Goal: Answer question/provide support: Share knowledge or assist other users

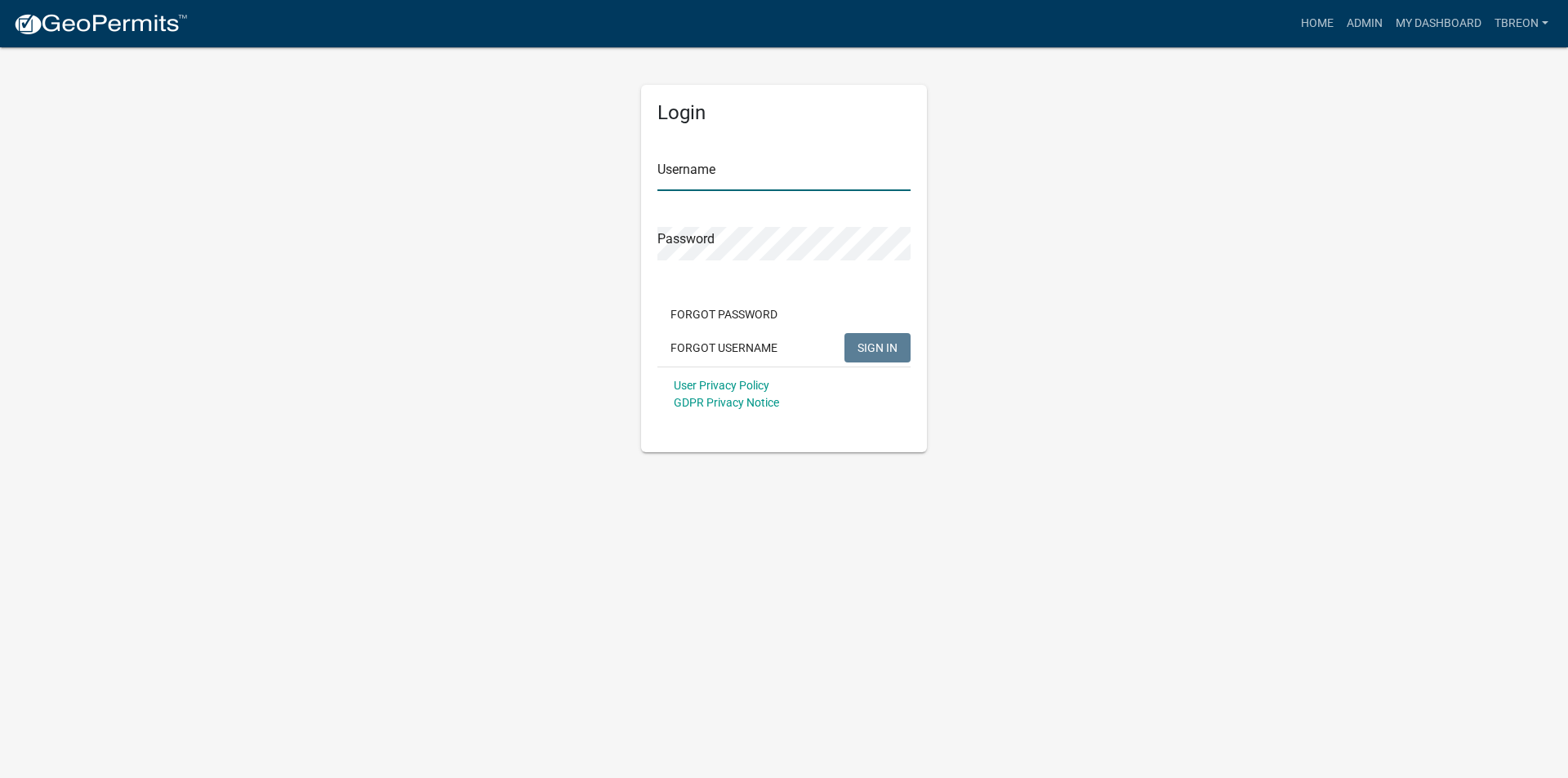
type input "Tbreon"
click at [868, 346] on span "SIGN IN" at bounding box center [877, 346] width 40 height 13
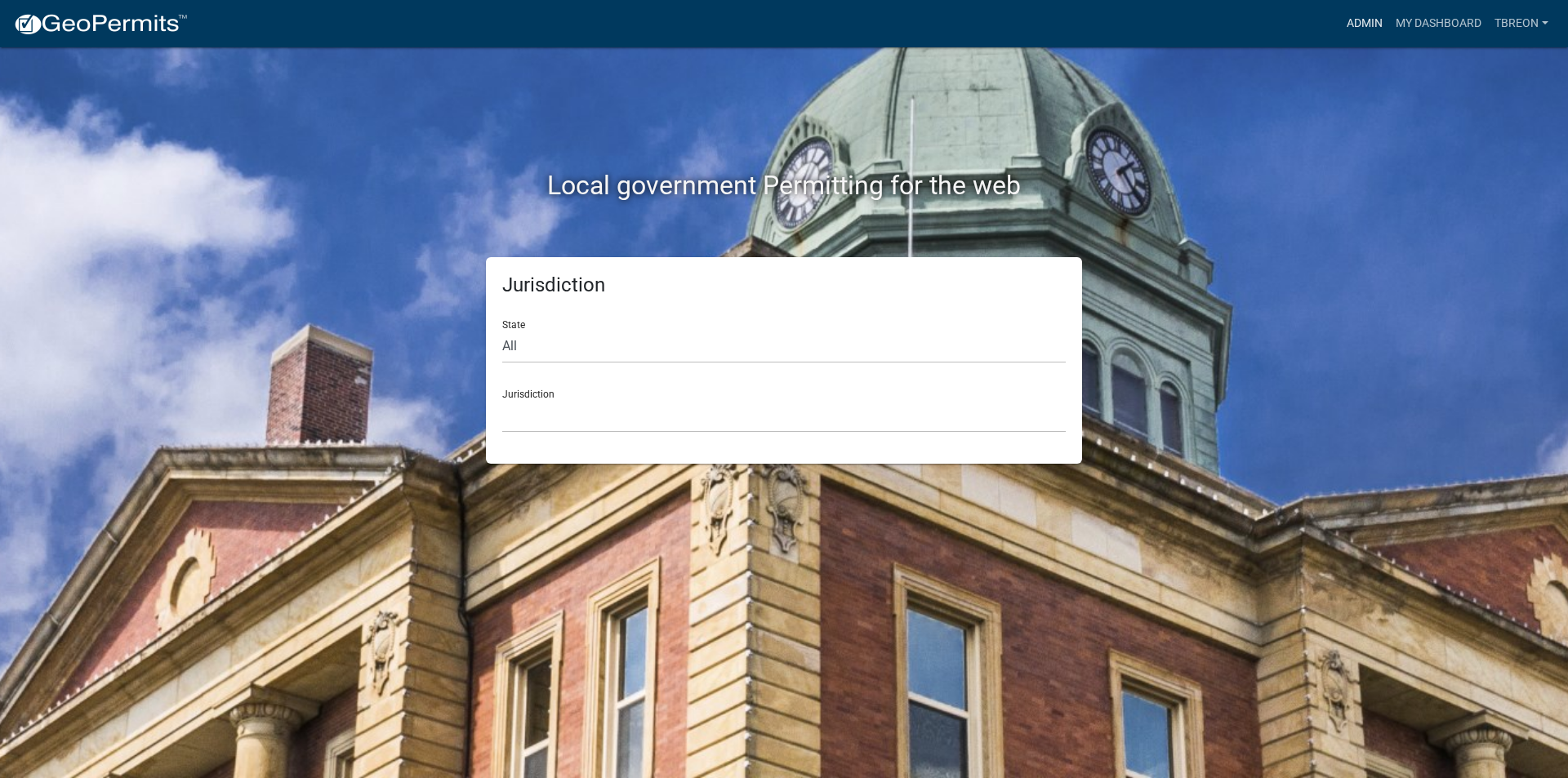
click at [1359, 19] on link "Admin" at bounding box center [1364, 24] width 49 height 31
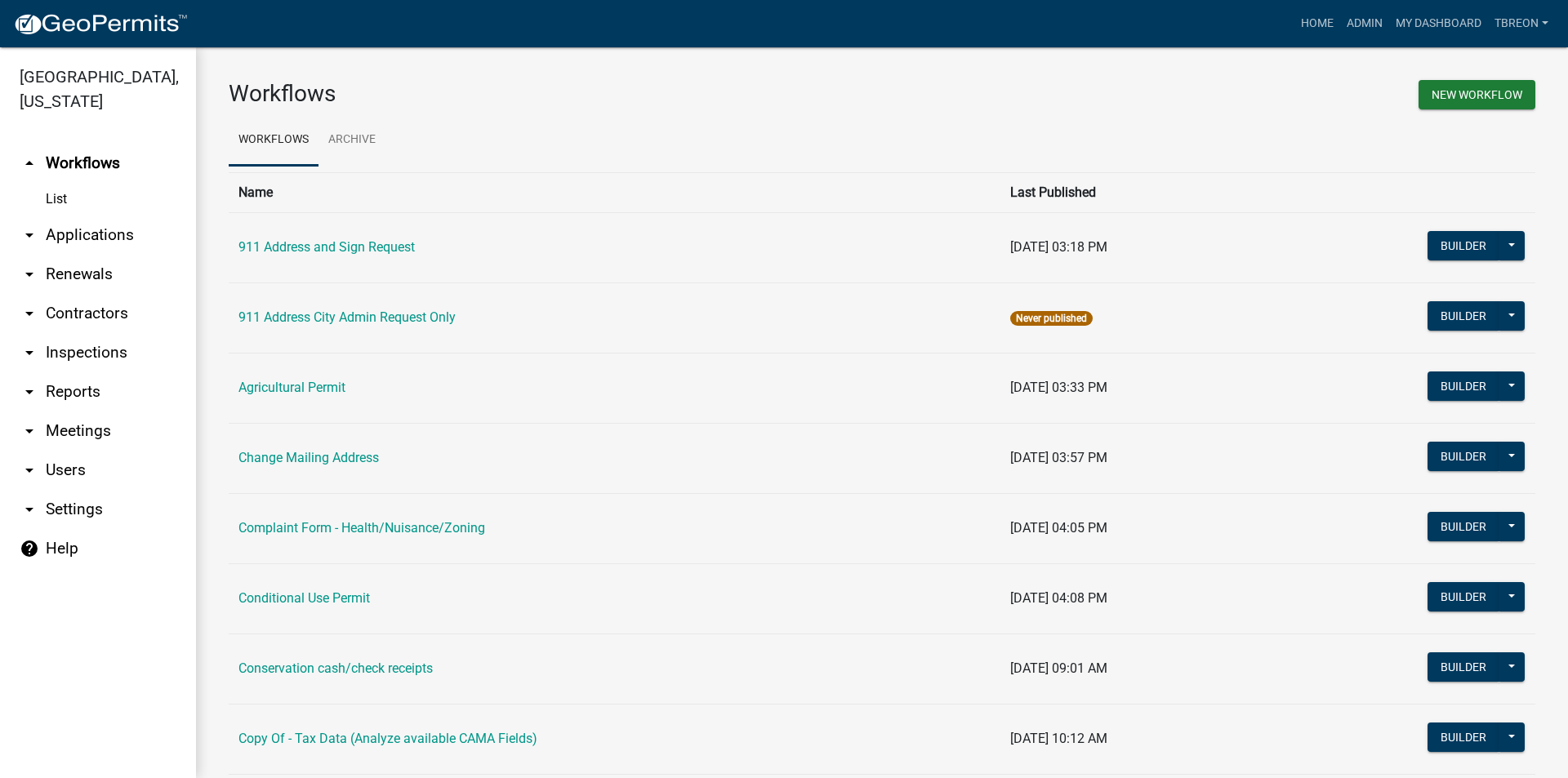
click at [27, 225] on icon "arrow_drop_down" at bounding box center [29, 235] width 20 height 20
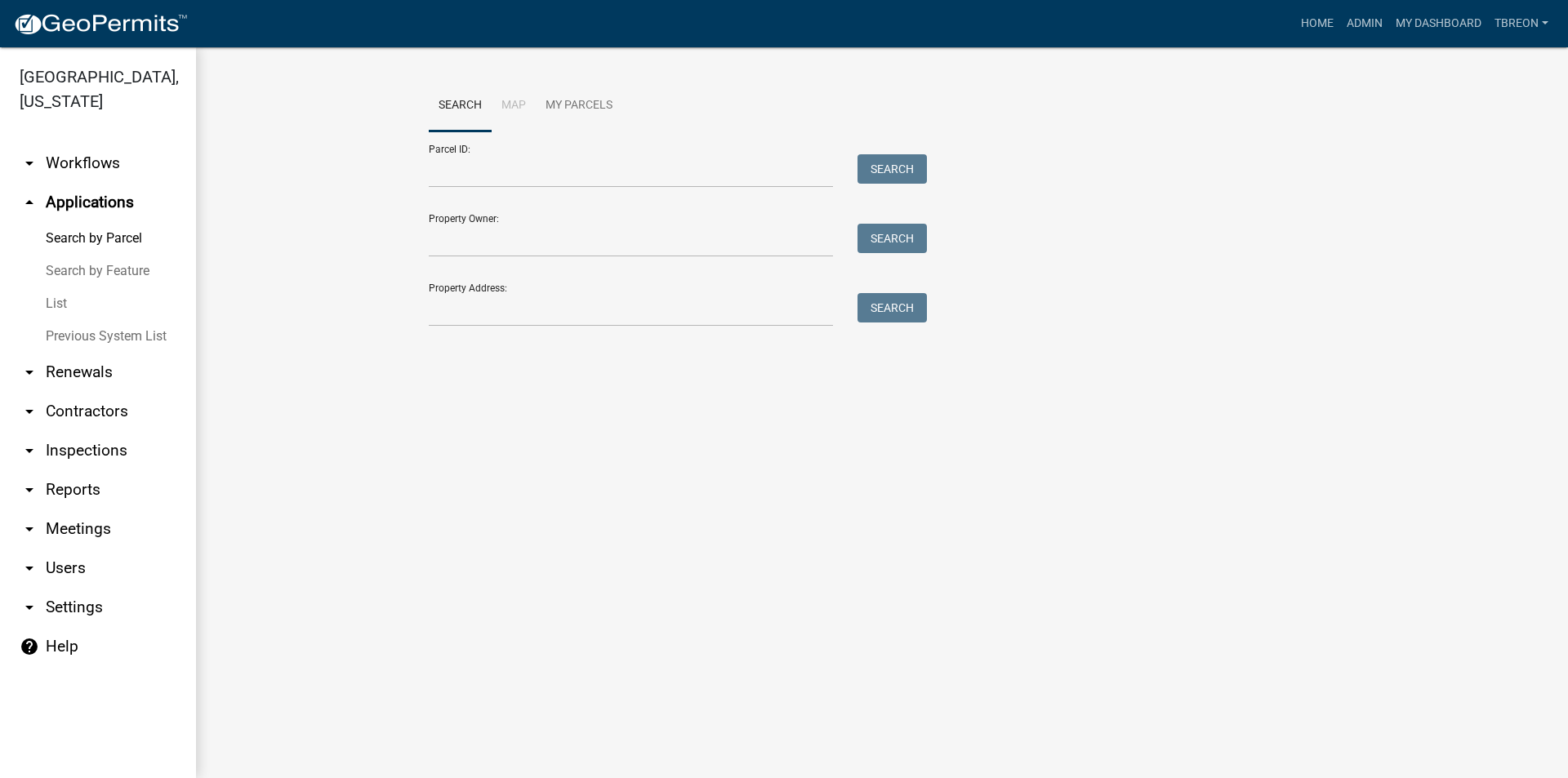
click at [56, 287] on link "List" at bounding box center [97, 303] width 196 height 32
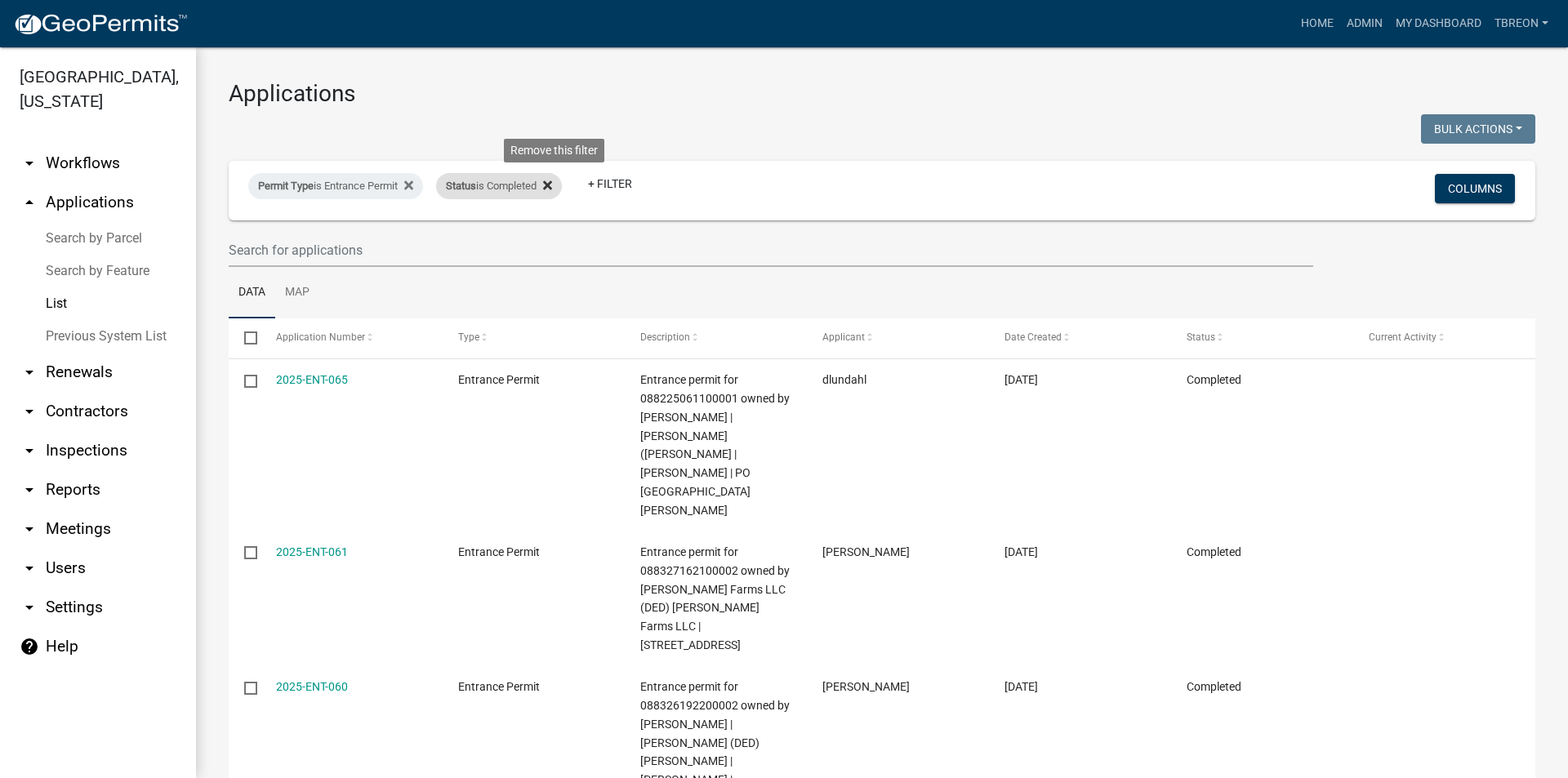
click at [552, 184] on icon at bounding box center [547, 184] width 9 height 13
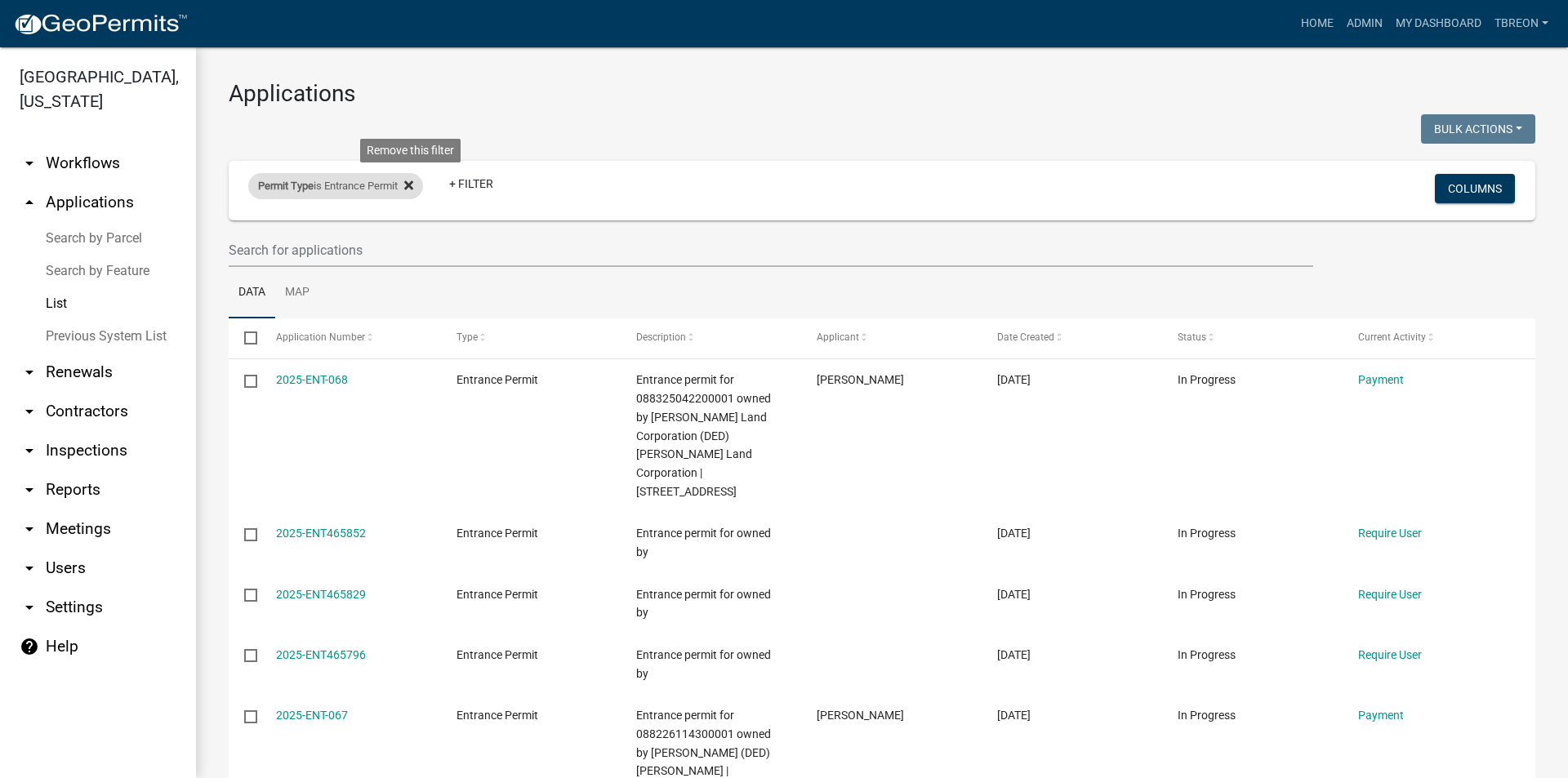
click at [413, 188] on icon at bounding box center [408, 184] width 9 height 9
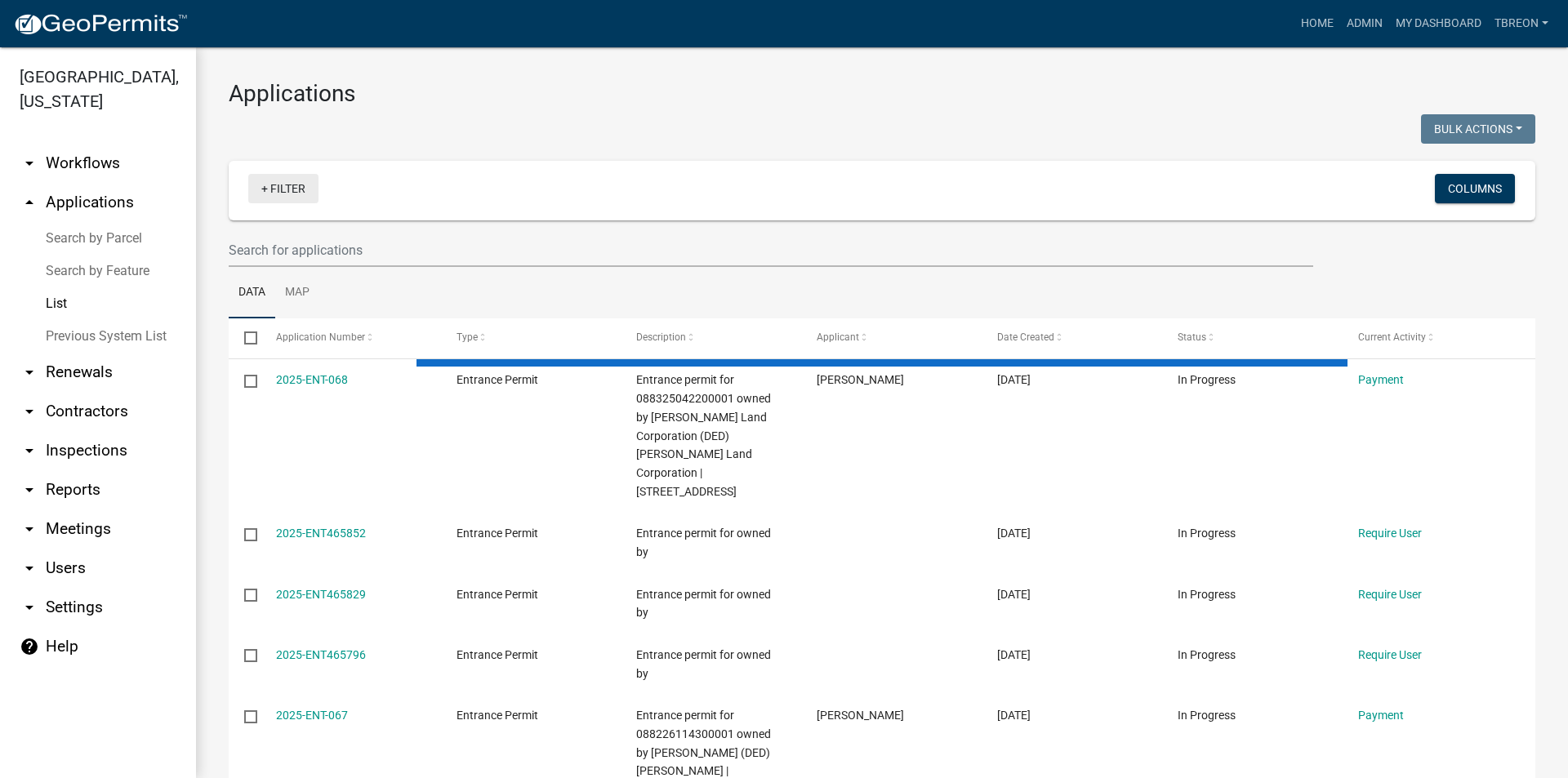
click at [265, 182] on link "+ Filter" at bounding box center [283, 189] width 70 height 29
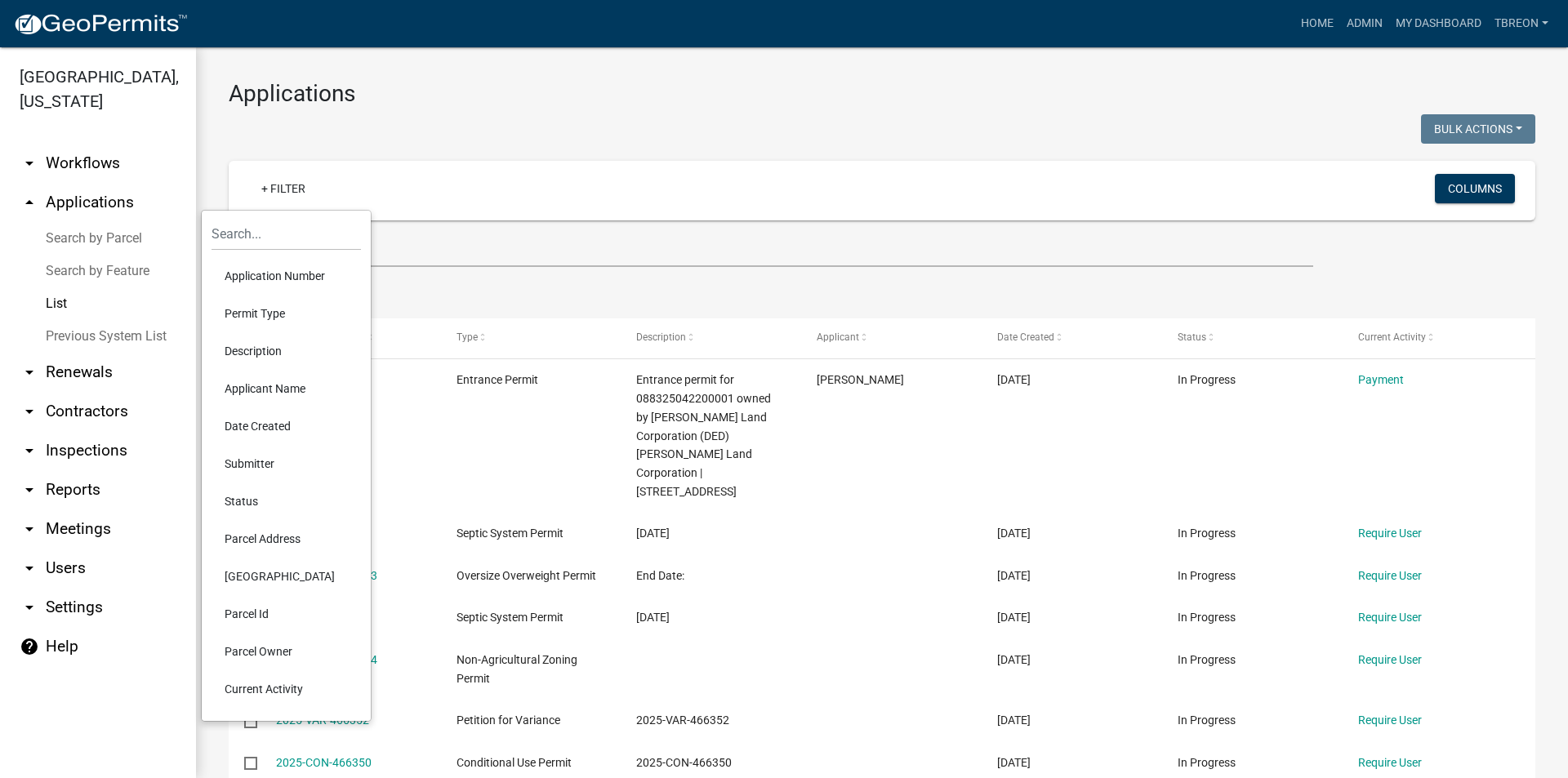
click at [243, 313] on li "Permit Type" at bounding box center [285, 313] width 150 height 38
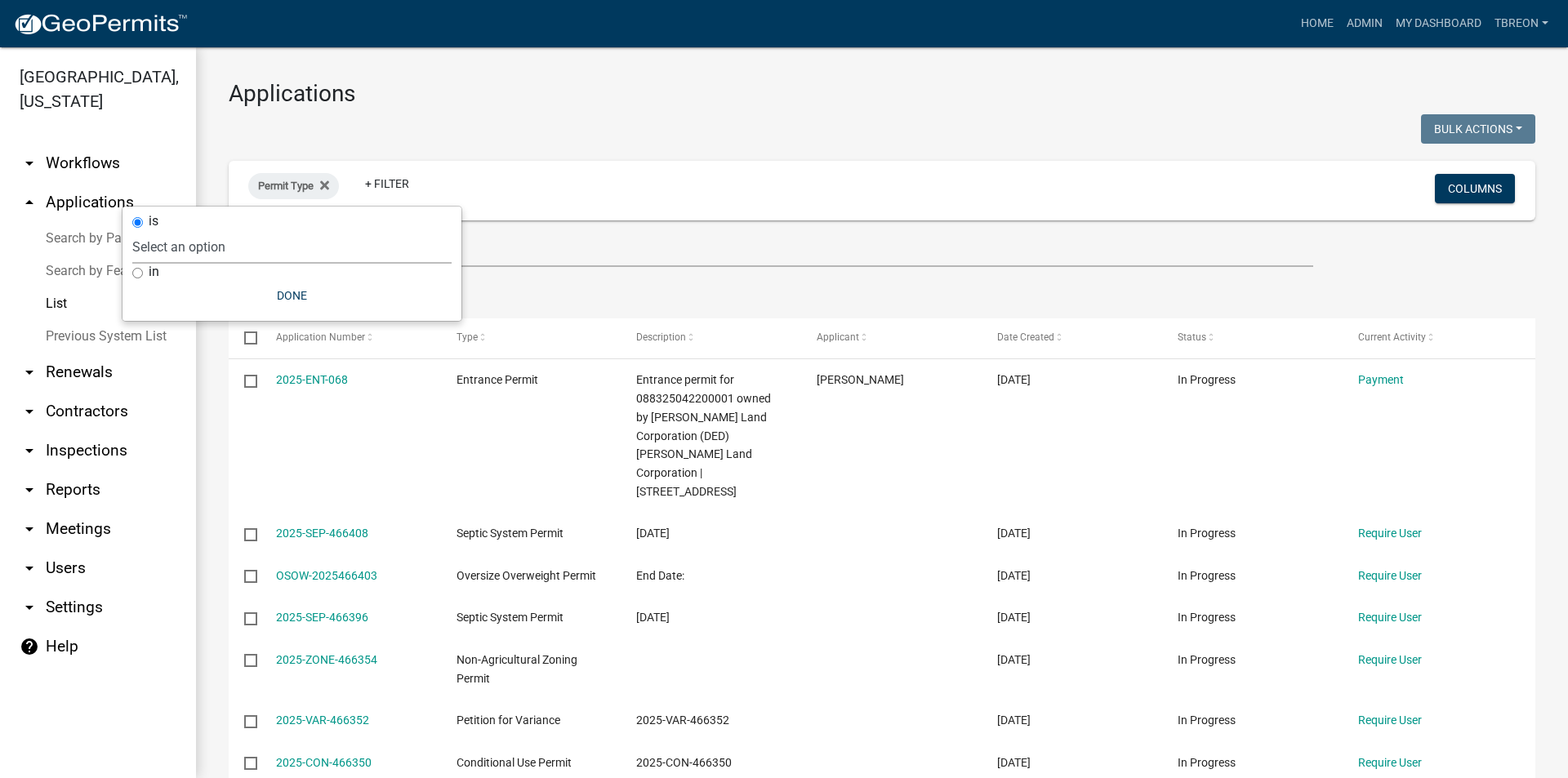
click at [204, 244] on select "Select an option 911 Address and Sign Request 911 Address City Admin Request On…" at bounding box center [292, 246] width 320 height 33
select select "49f45161-7aa4-45c5-ae01-4ec9a449aa58"
click at [176, 230] on select "Select an option 911 Address and Sign Request 911 Address City Admin Request On…" at bounding box center [292, 246] width 320 height 33
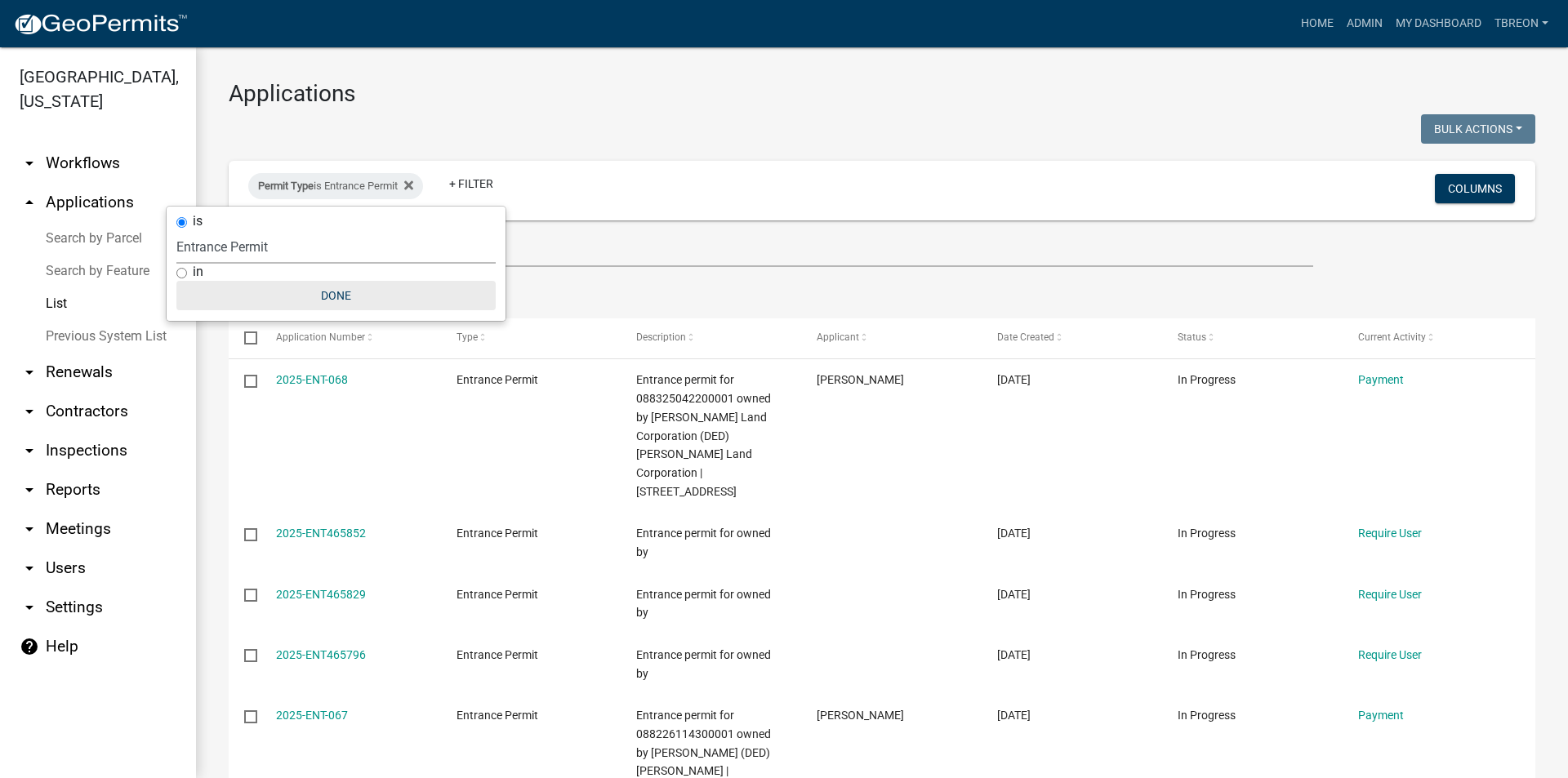
click at [338, 297] on button "Done" at bounding box center [336, 295] width 320 height 29
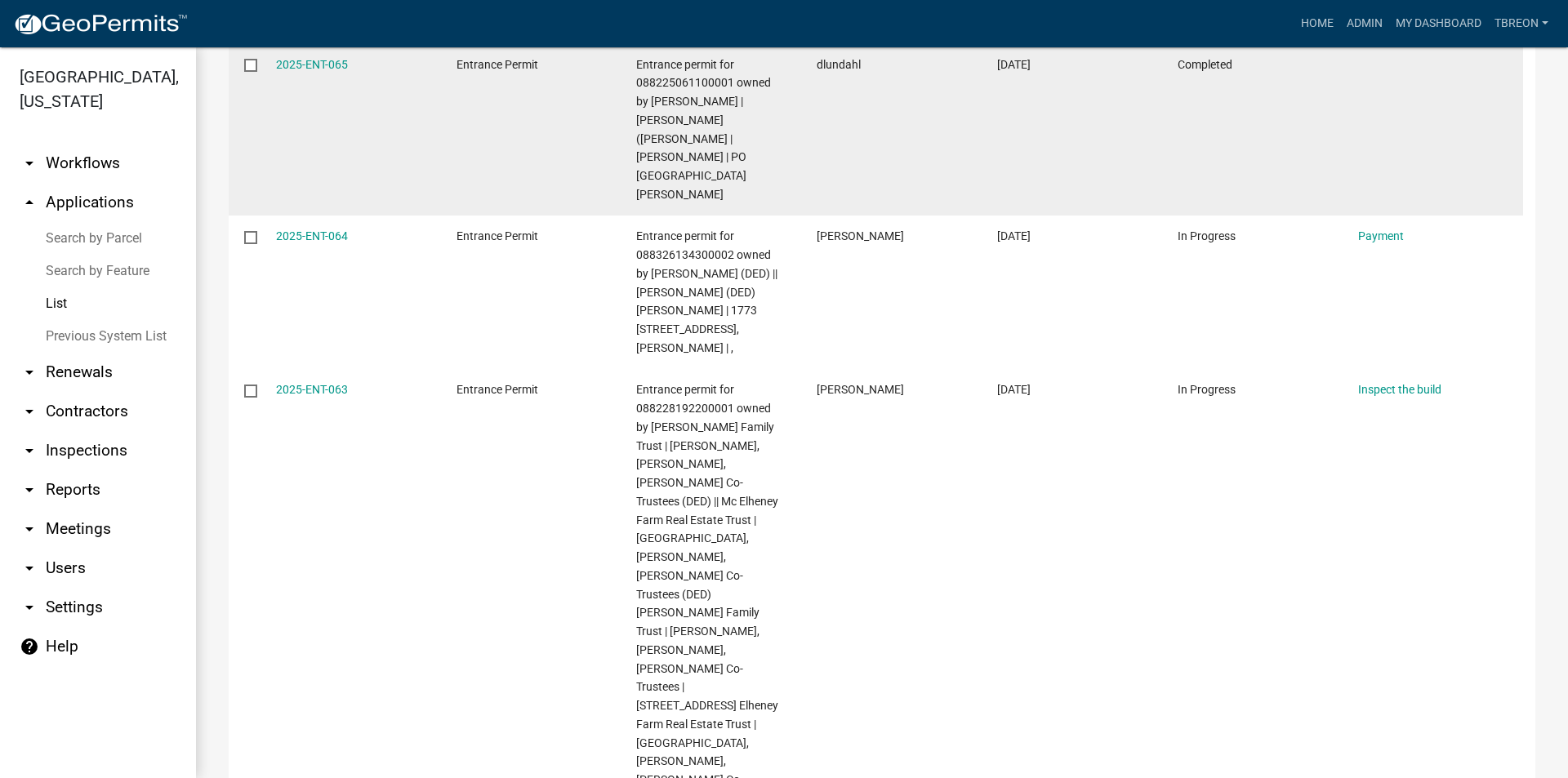
scroll to position [980, 0]
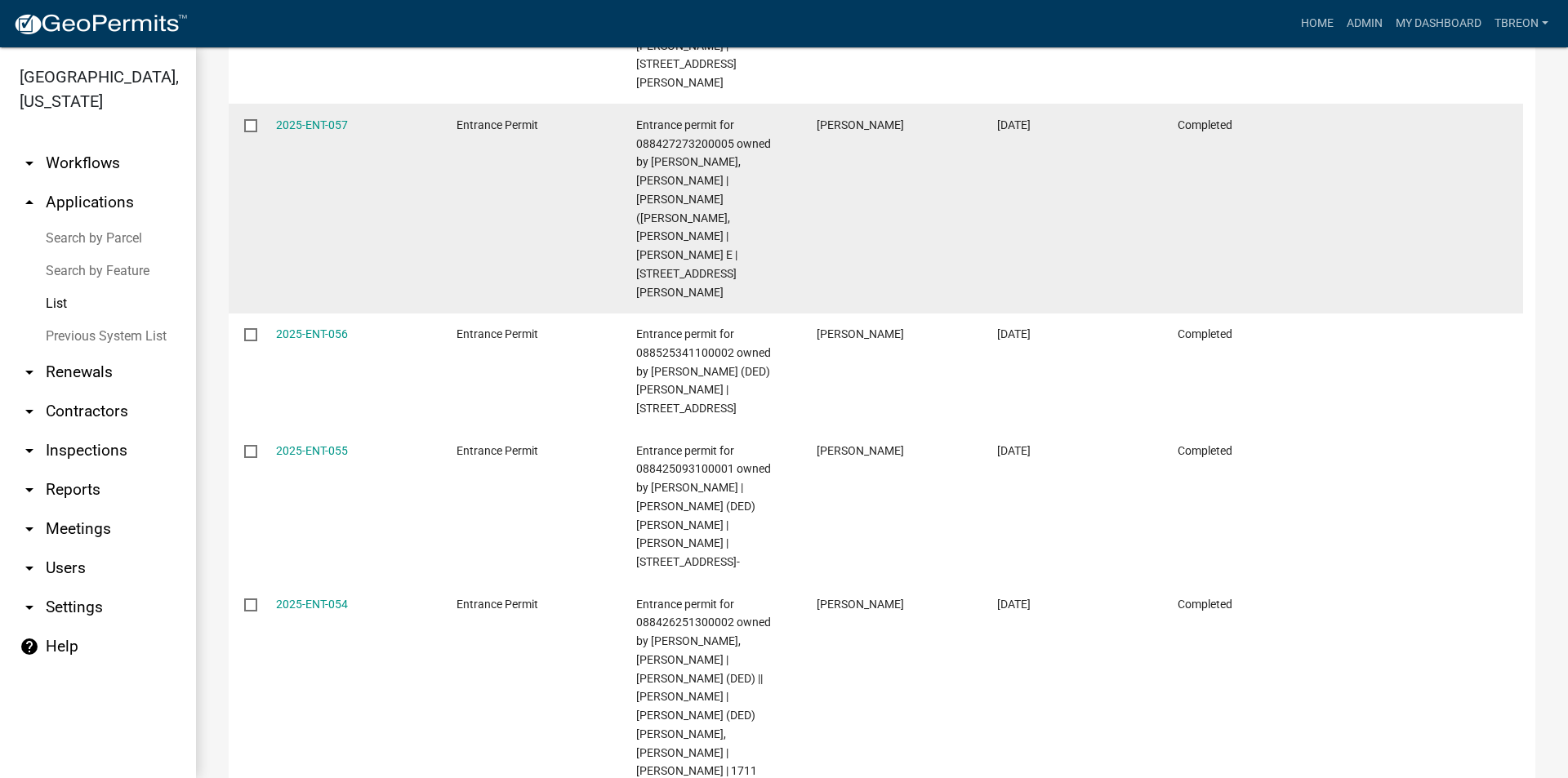
scroll to position [1246, 0]
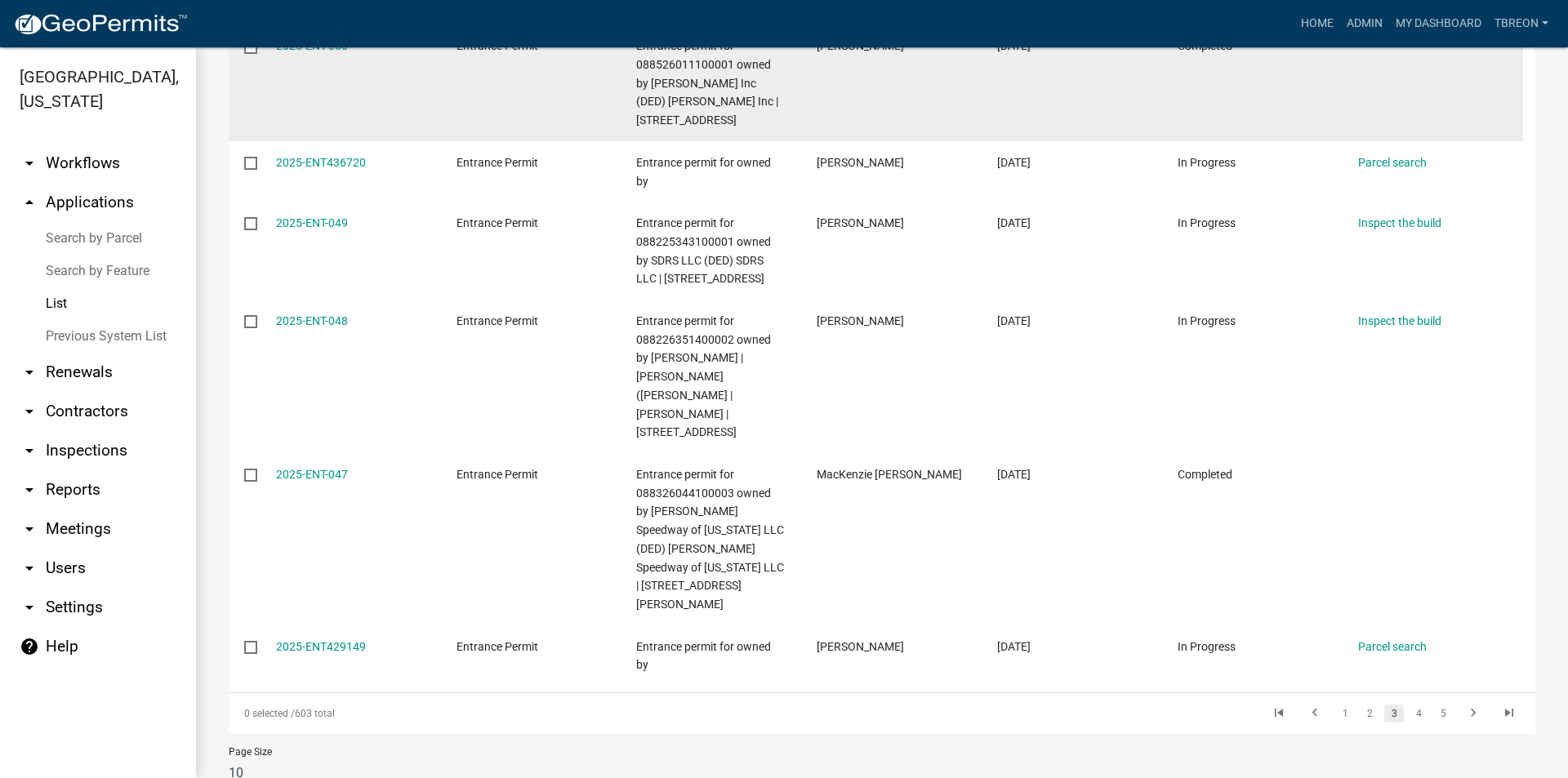
scroll to position [819, 0]
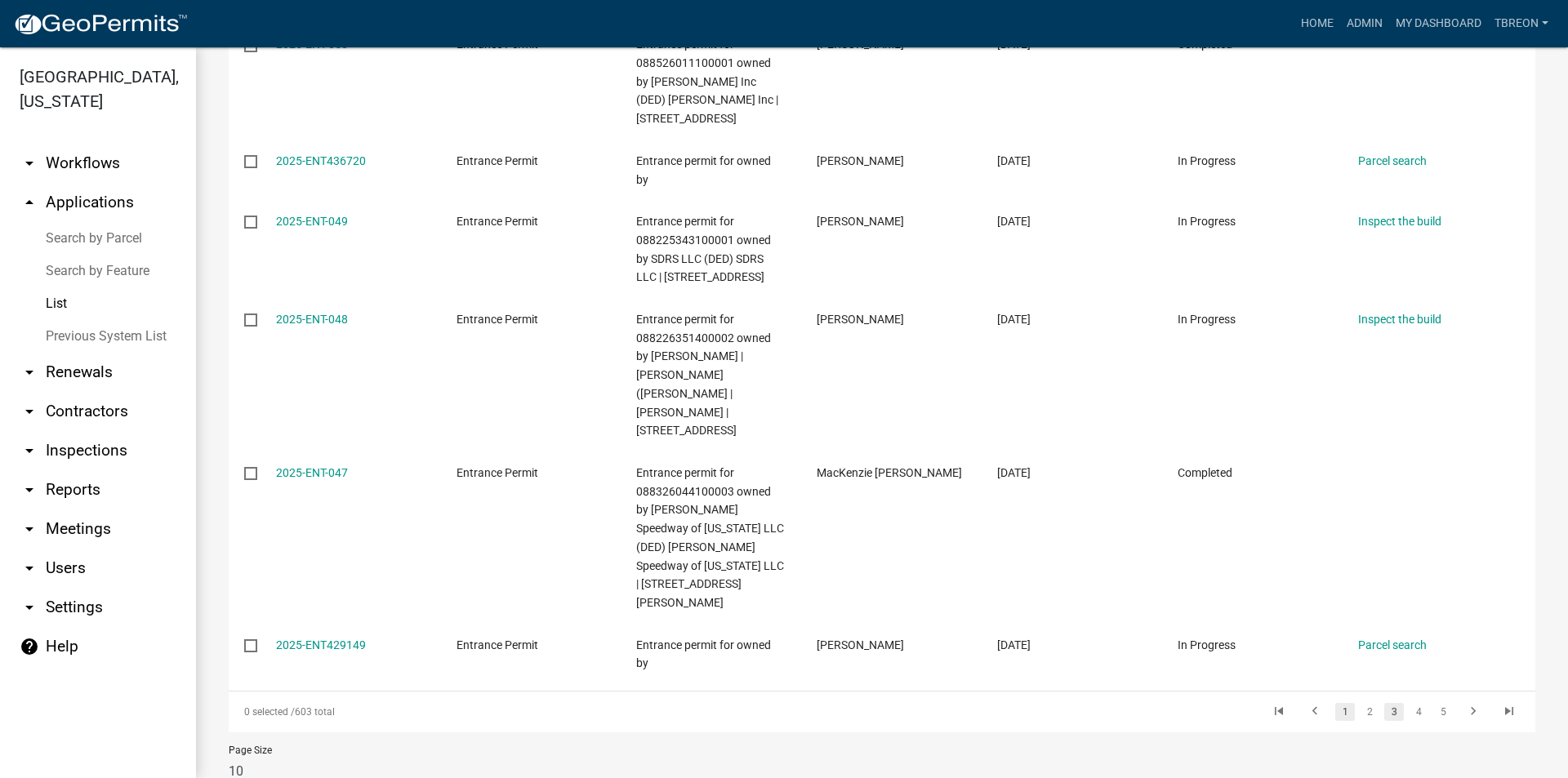
click at [1335, 703] on link "1" at bounding box center [1344, 711] width 20 height 18
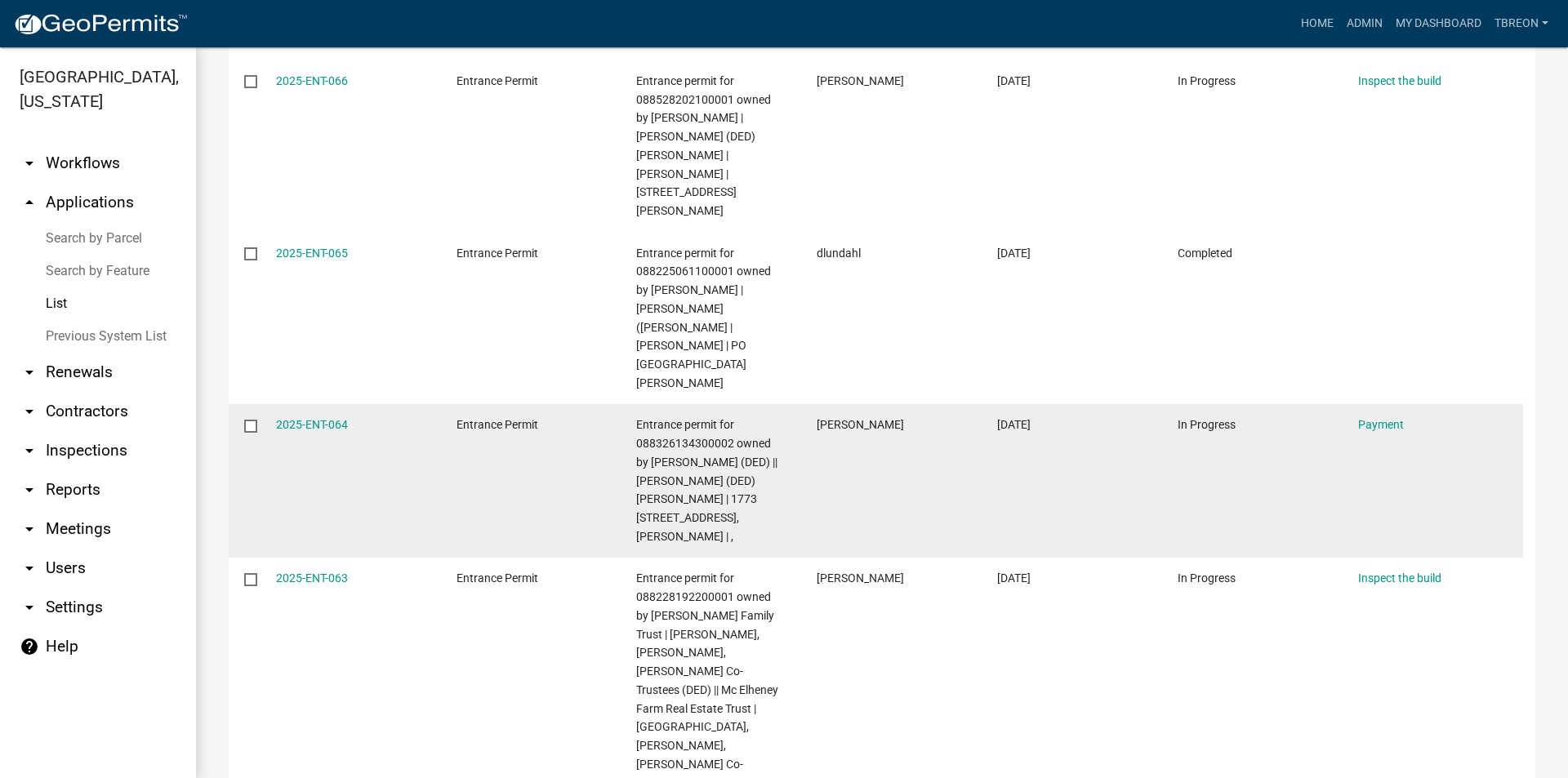
scroll to position [923, 0]
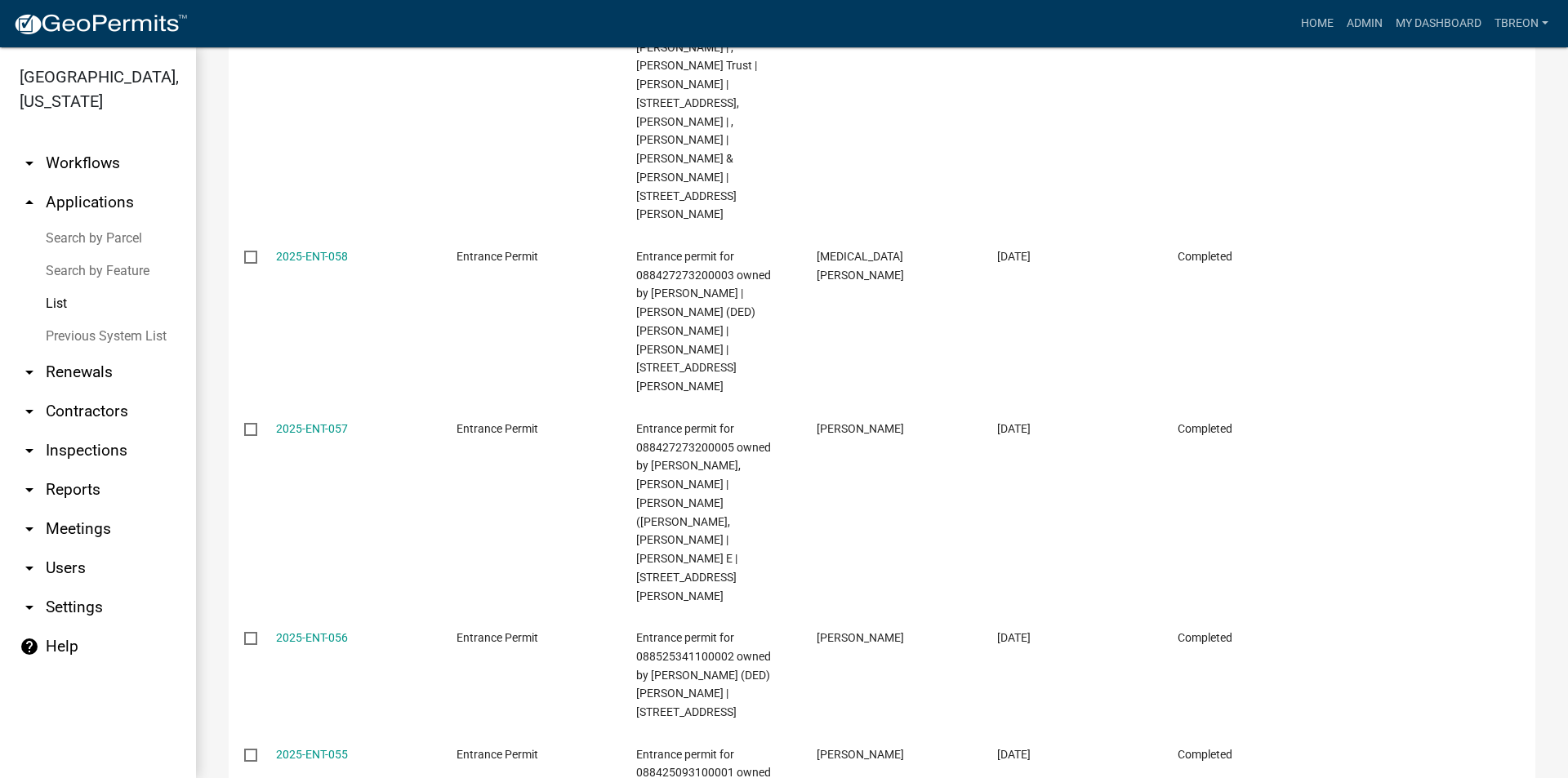
scroll to position [1246, 0]
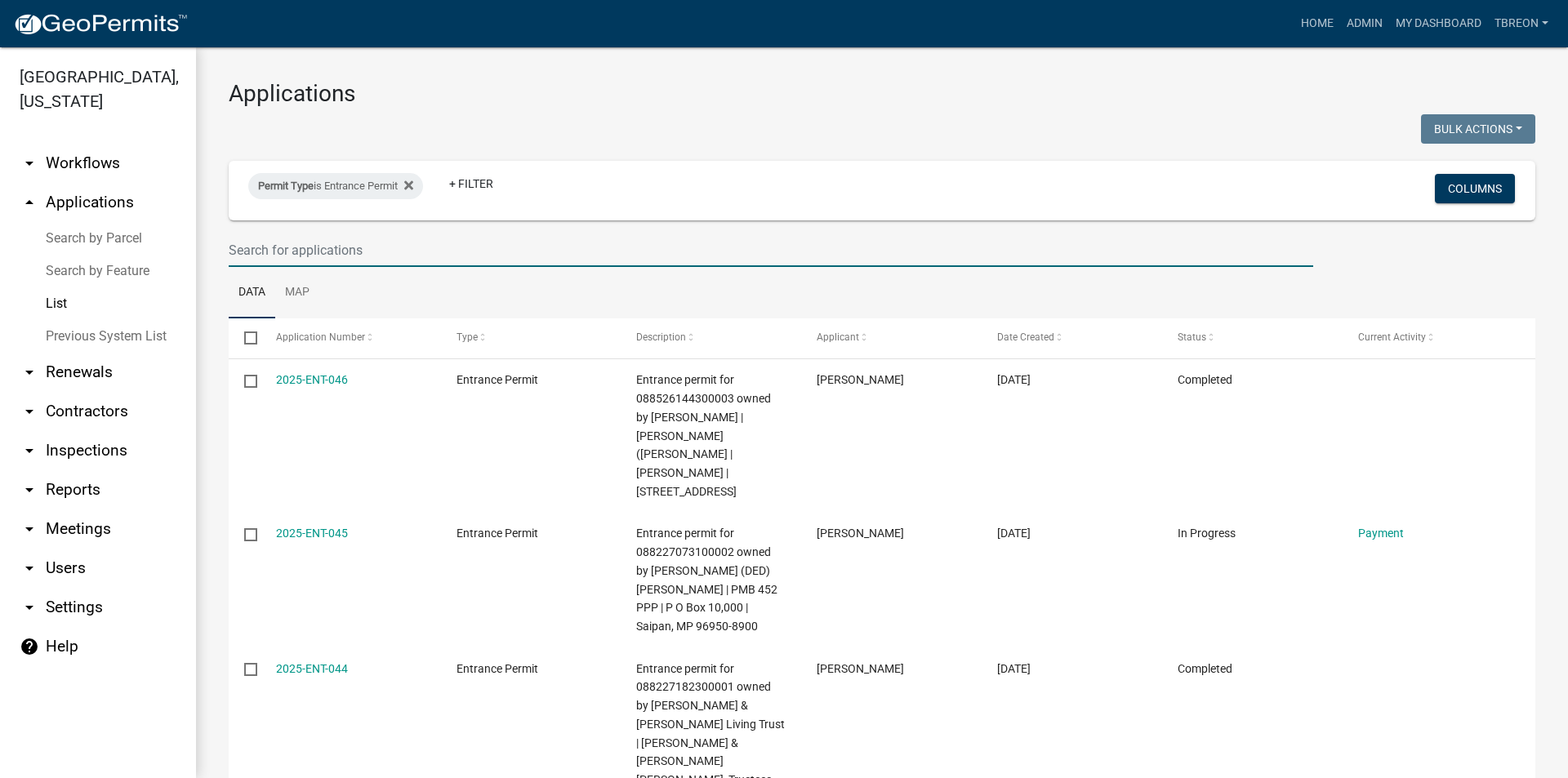
click at [253, 247] on input "text" at bounding box center [771, 249] width 1084 height 33
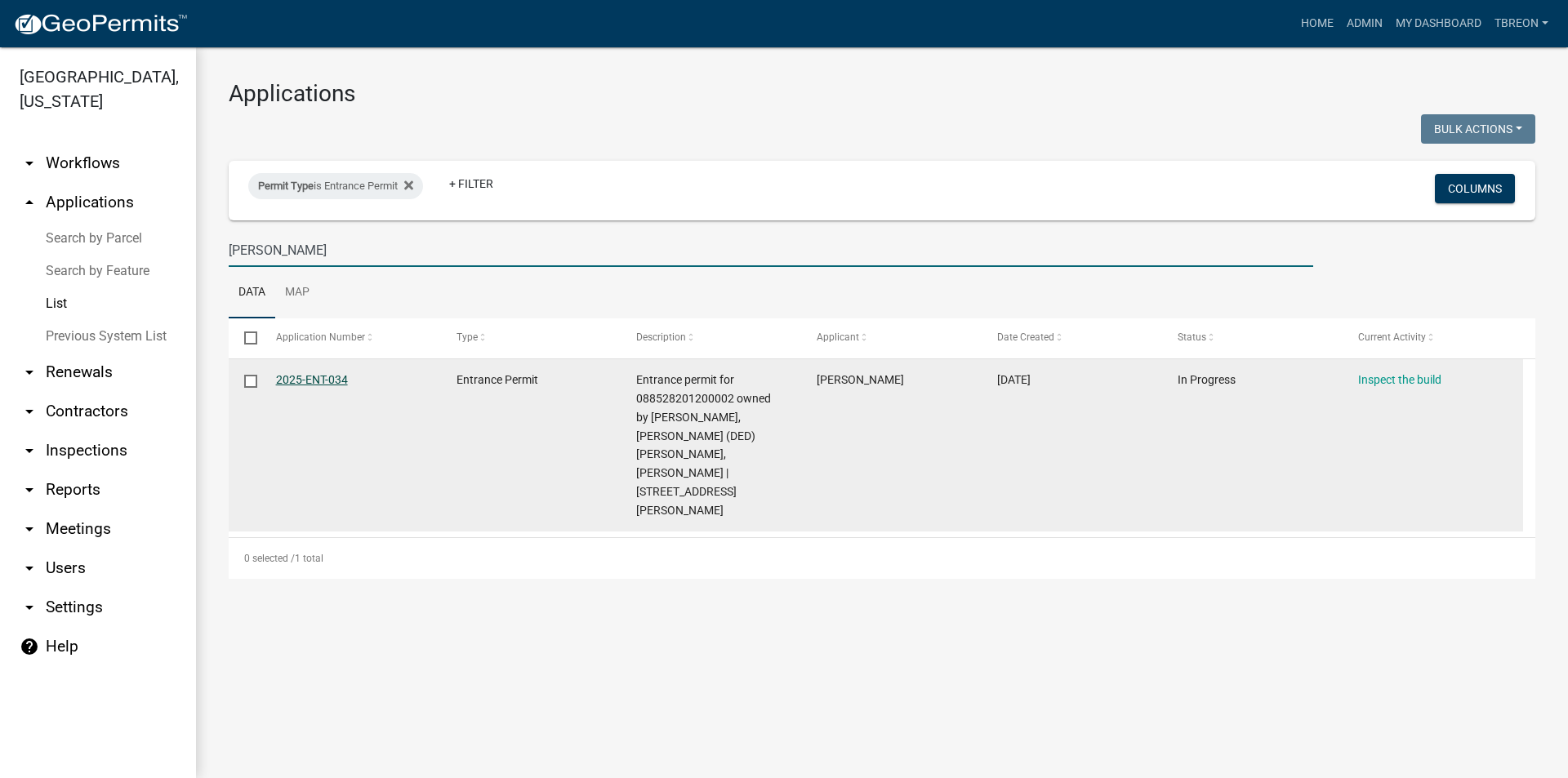
type input "[PERSON_NAME]"
click at [311, 374] on link "2025-ENT-034" at bounding box center [312, 379] width 72 height 13
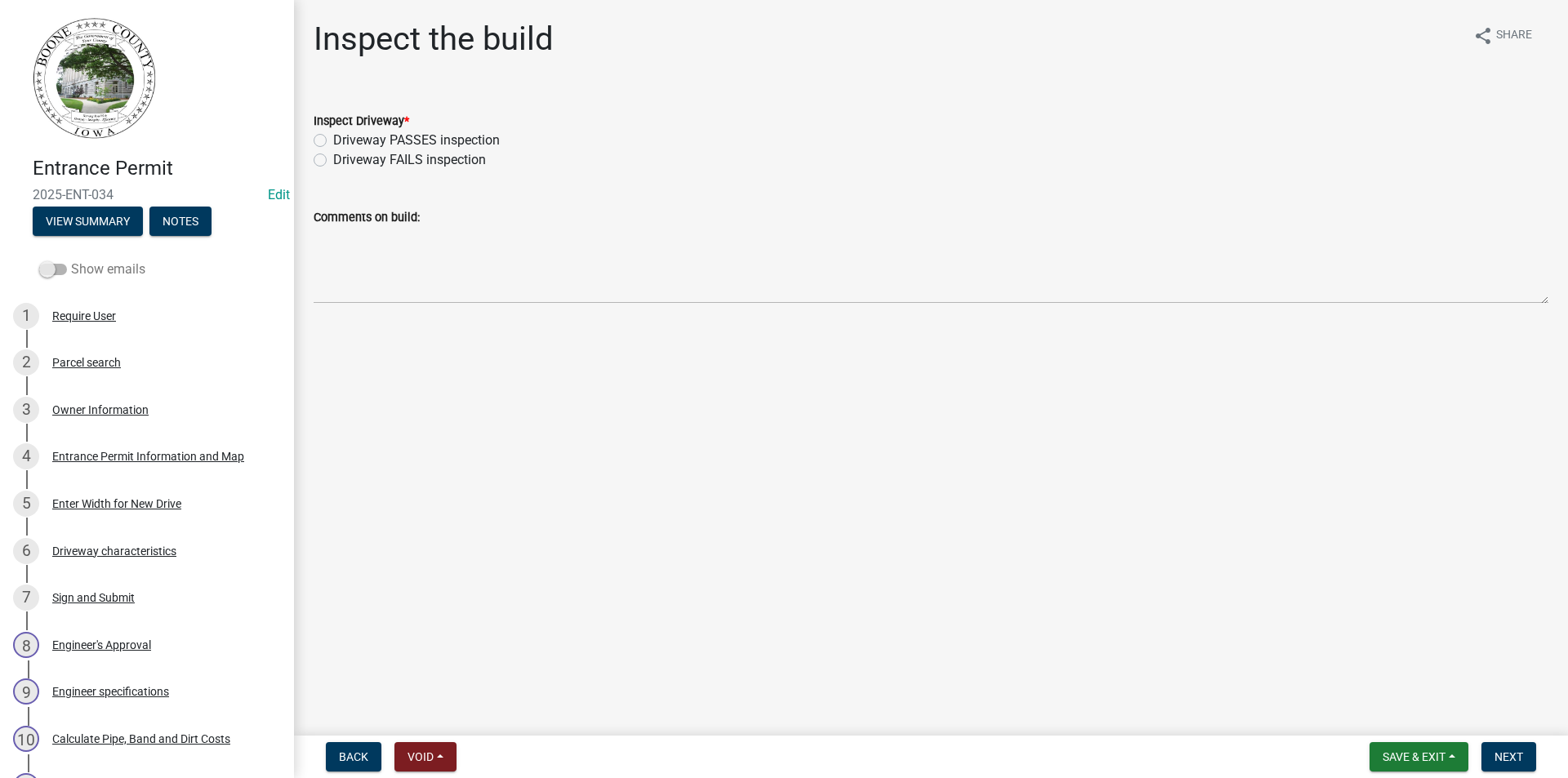
click at [46, 267] on span at bounding box center [53, 269] width 27 height 11
click at [71, 260] on input "Show emails" at bounding box center [71, 260] width 0 height 0
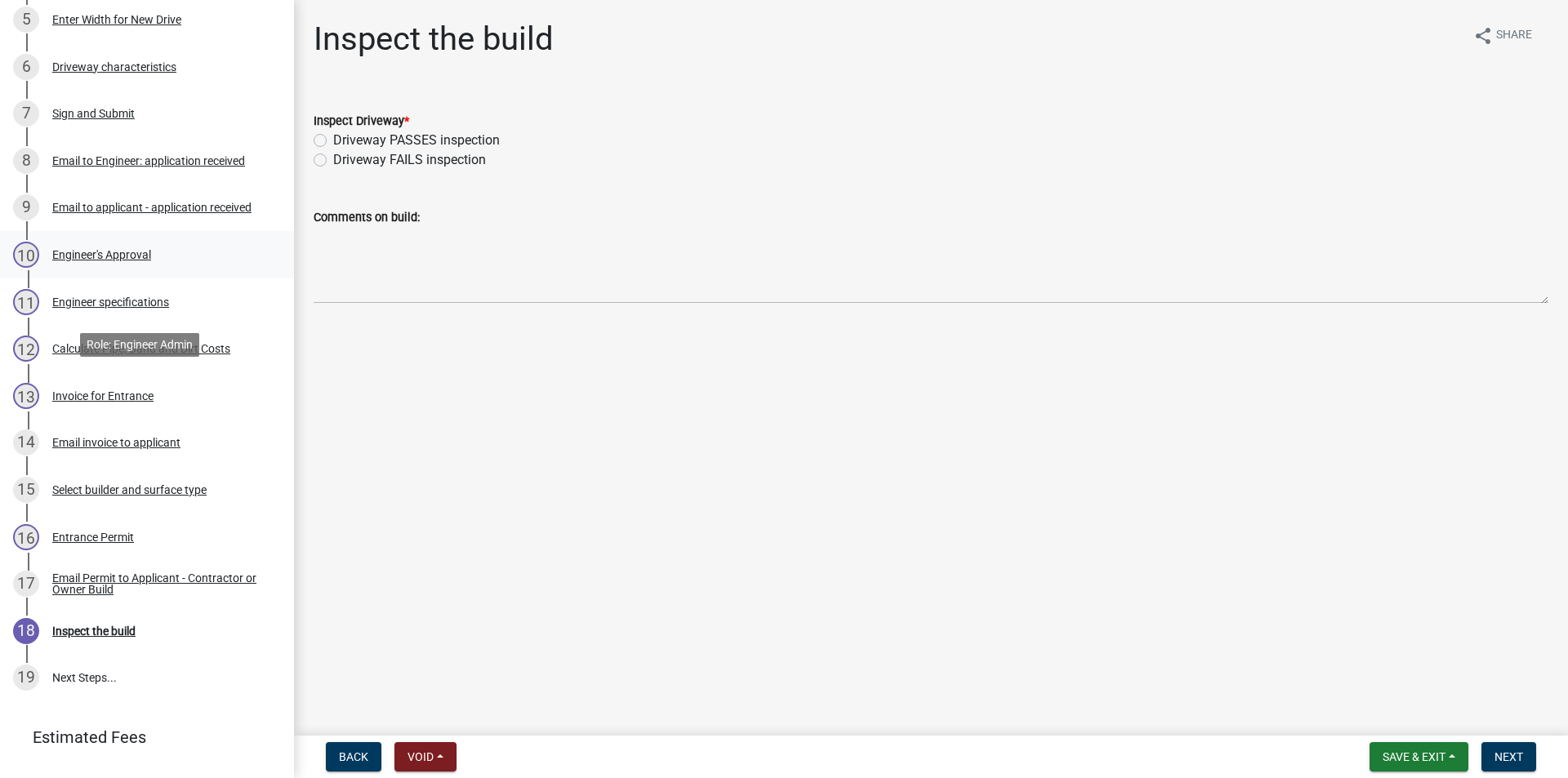
scroll to position [489, 0]
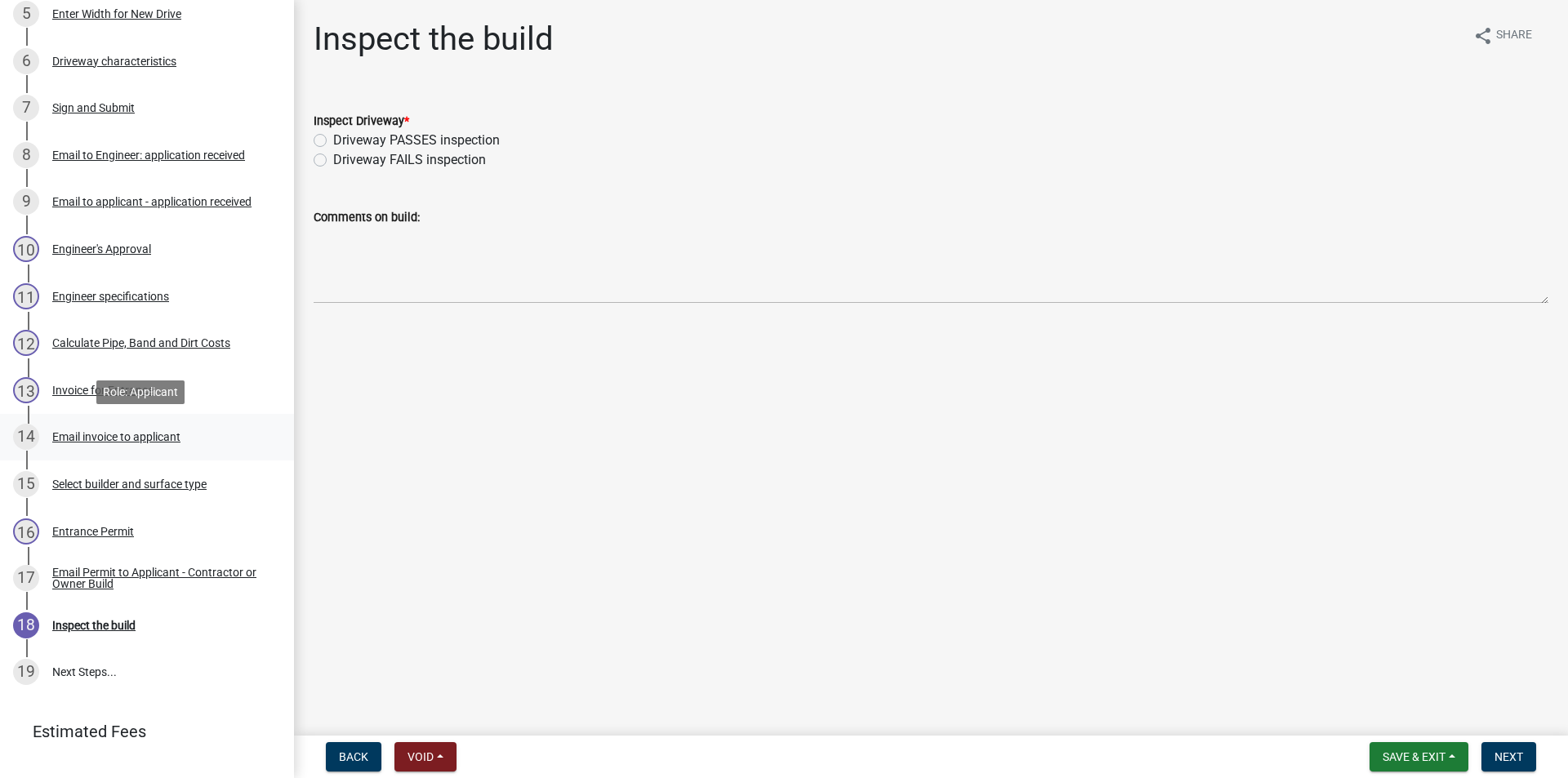
click at [90, 438] on div "Email invoice to applicant" at bounding box center [116, 436] width 128 height 11
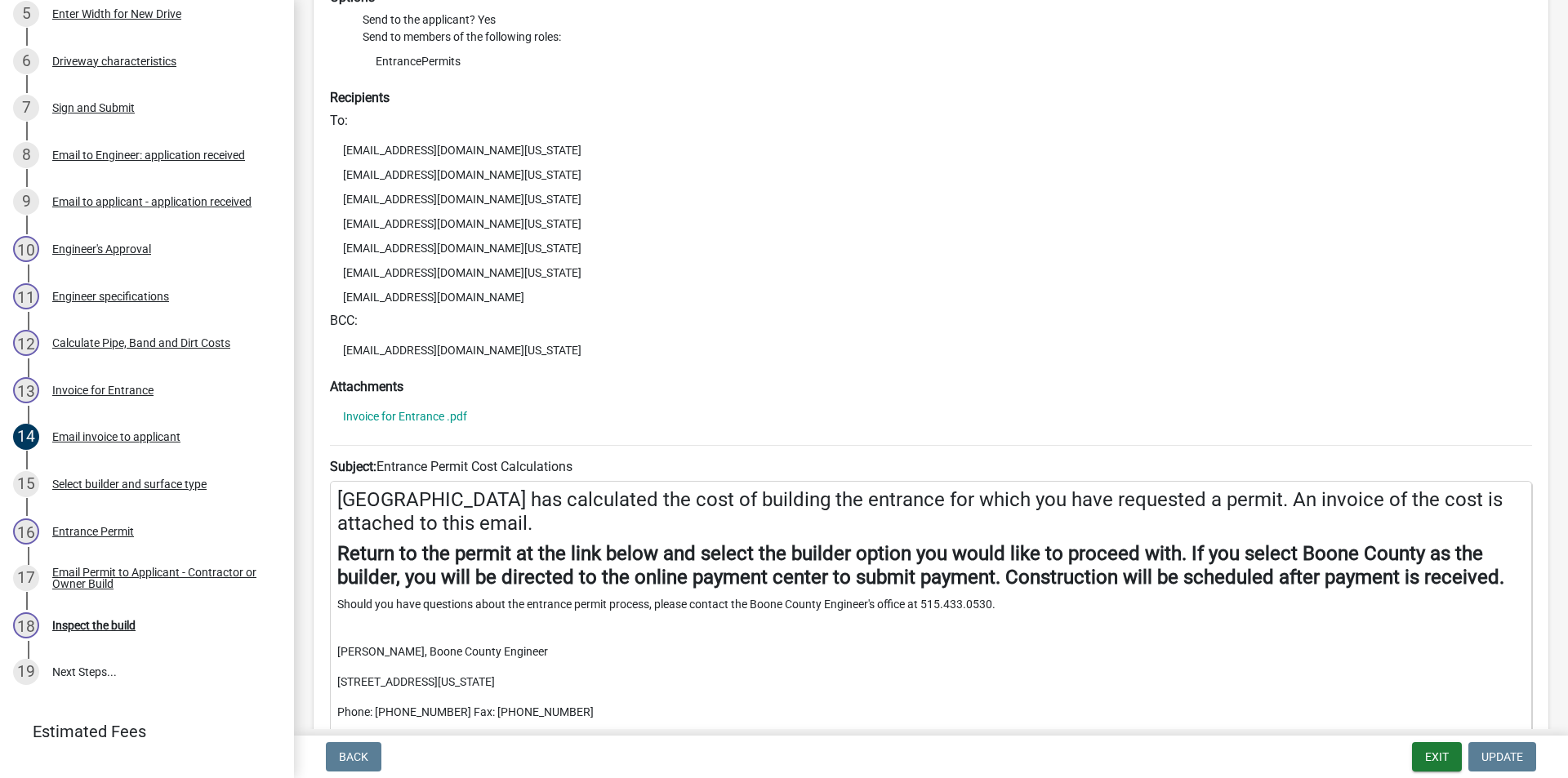
scroll to position [0, 0]
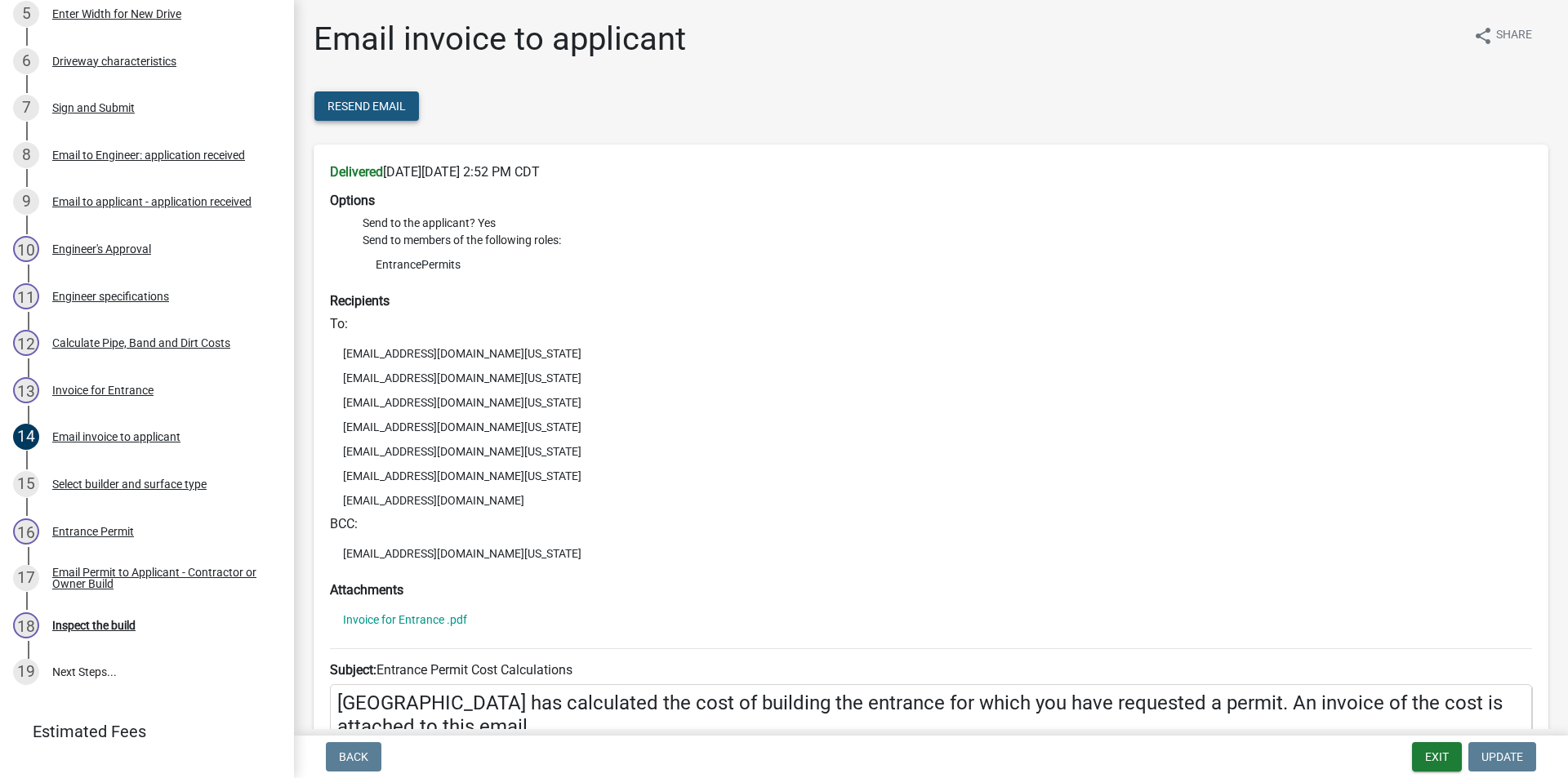
click at [357, 104] on span "Resend Email" at bounding box center [367, 106] width 79 height 13
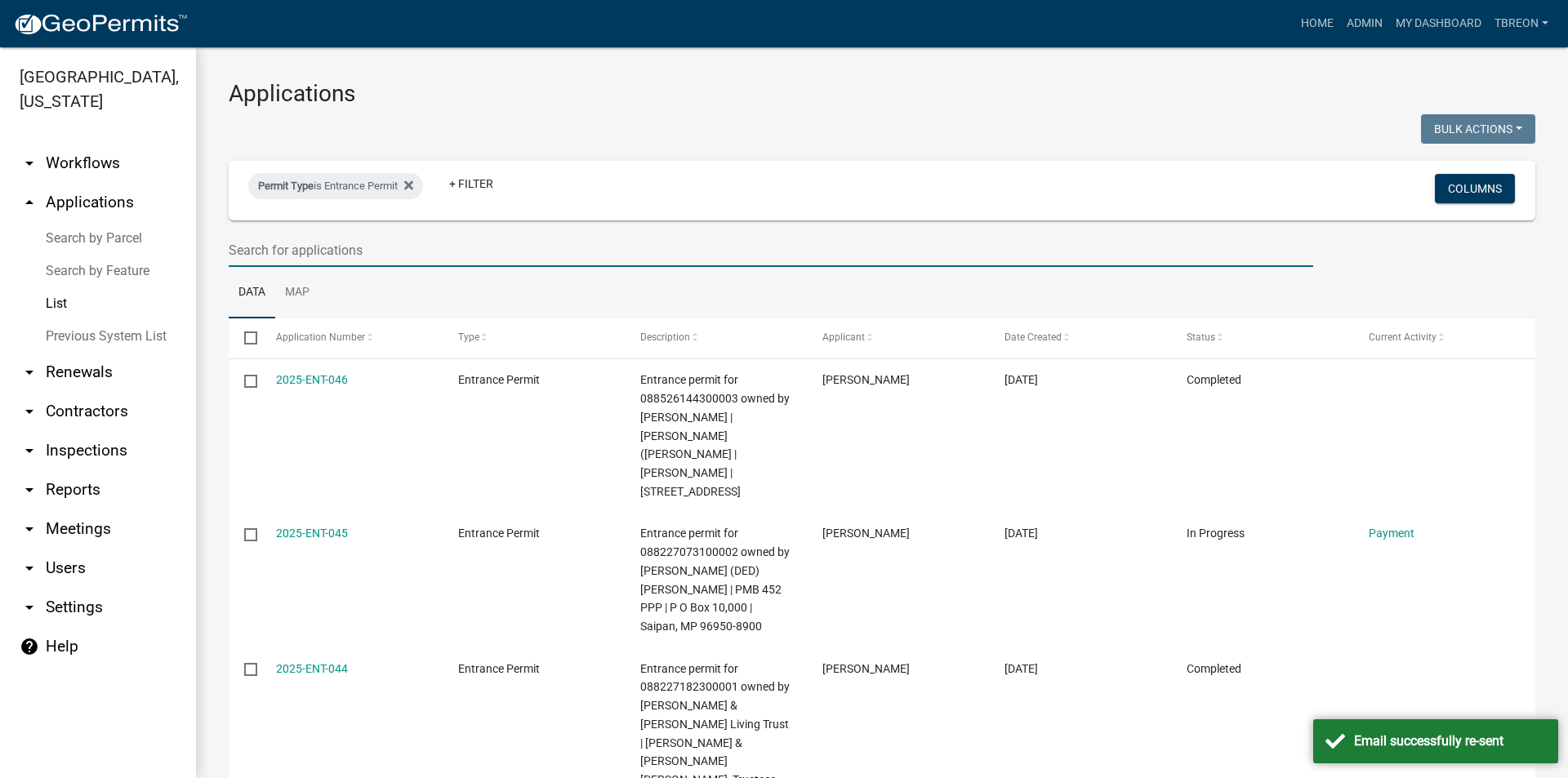
click at [261, 243] on input "text" at bounding box center [771, 249] width 1084 height 33
type input "E"
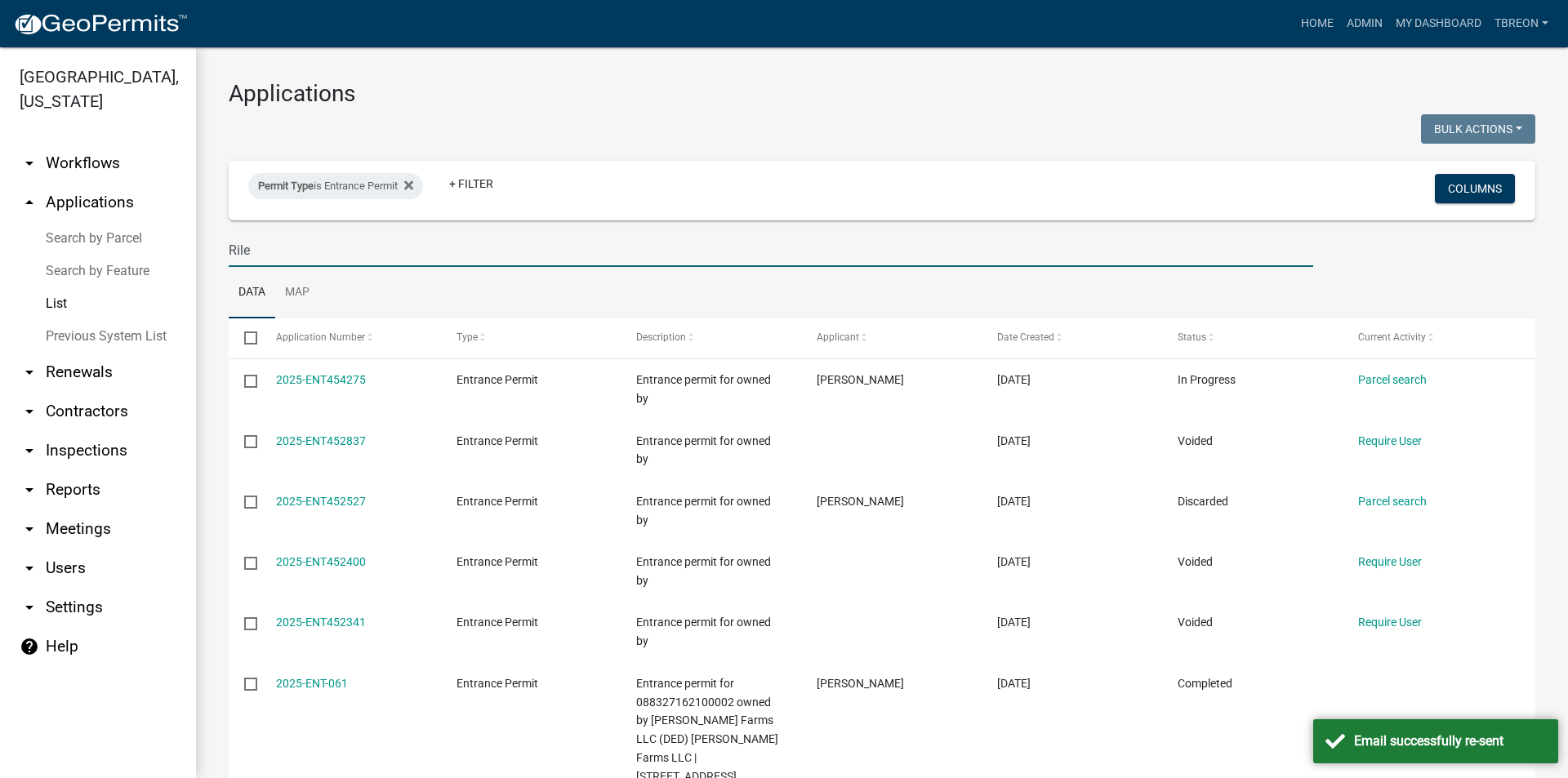
type input "[PERSON_NAME]"
